Goal: Task Accomplishment & Management: Manage account settings

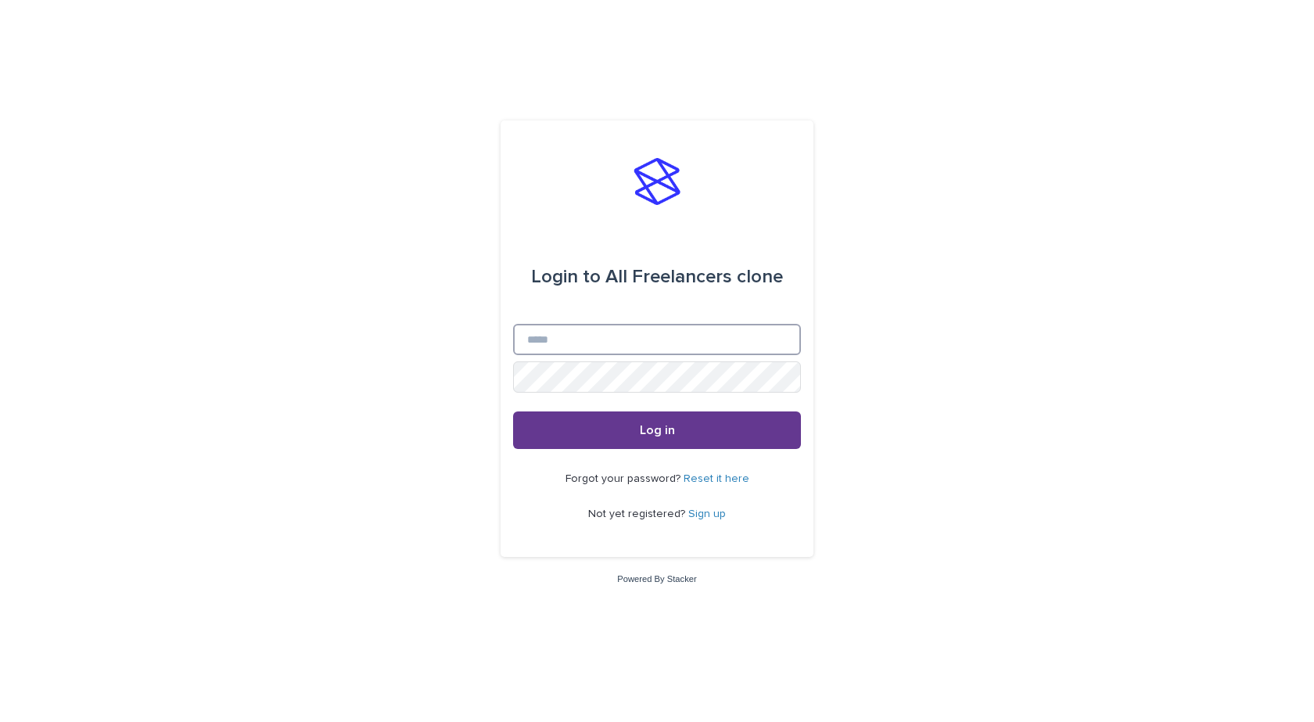
type input "**********"
click at [627, 426] on button "Log in" at bounding box center [657, 430] width 288 height 38
